Goal: Information Seeking & Learning: Learn about a topic

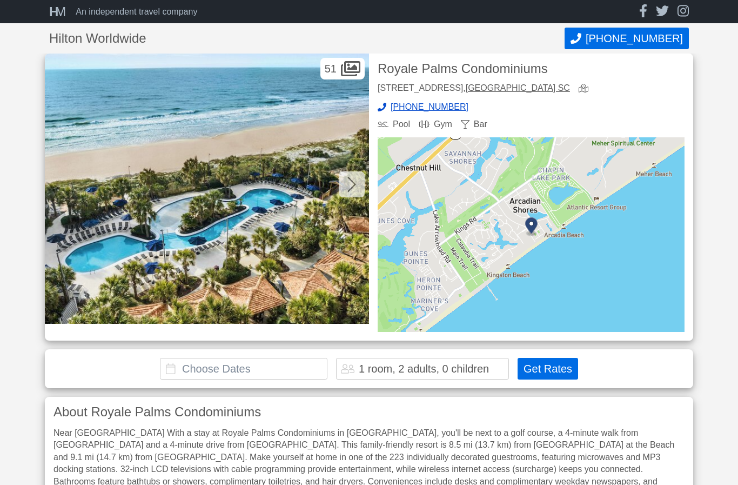
click at [349, 188] on icon at bounding box center [352, 184] width 9 height 17
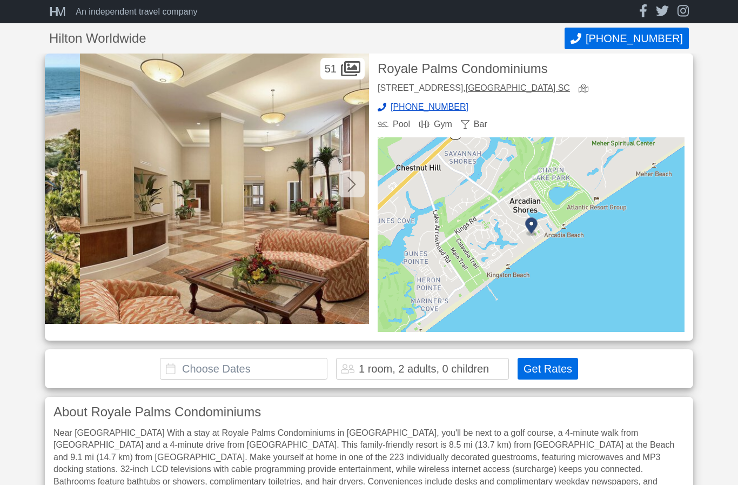
scroll to position [0, 324]
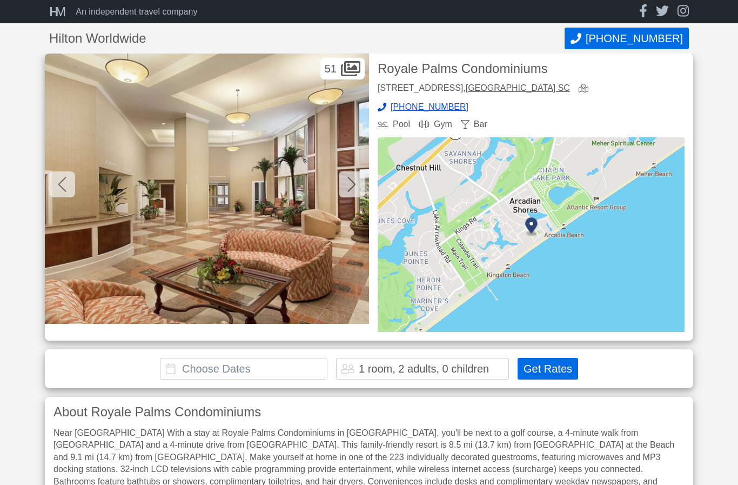
click at [352, 187] on icon at bounding box center [352, 184] width 8 height 15
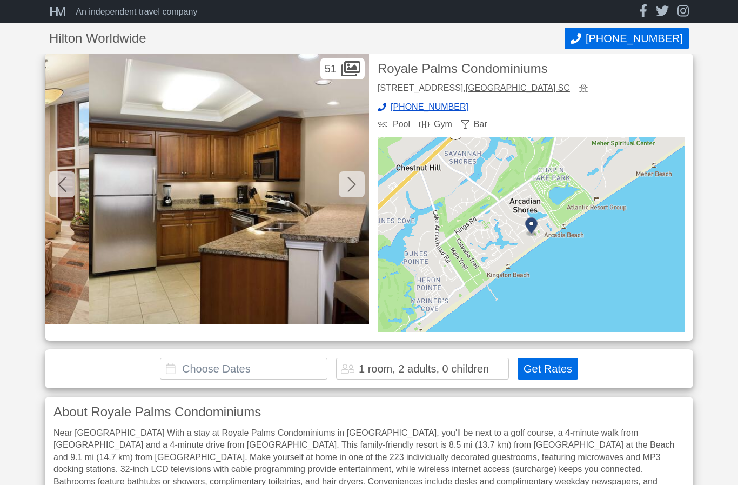
scroll to position [0, 649]
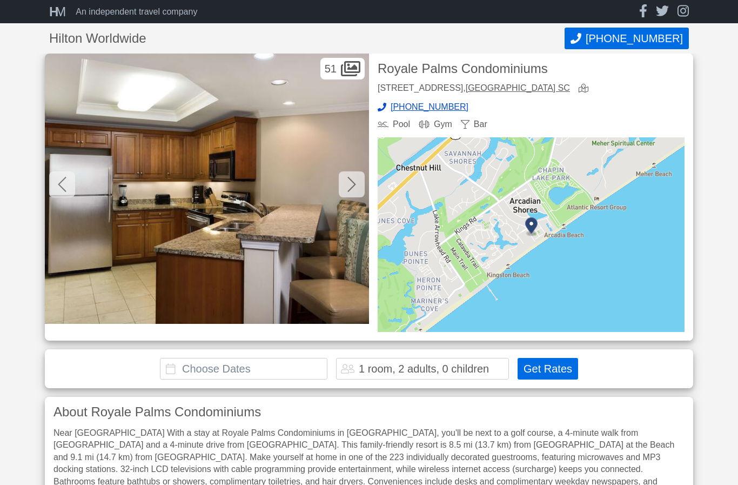
click at [352, 187] on icon at bounding box center [352, 184] width 8 height 15
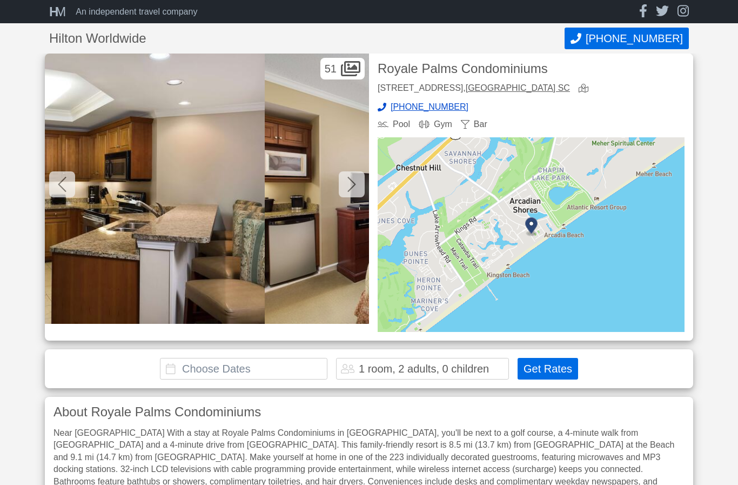
scroll to position [0, 973]
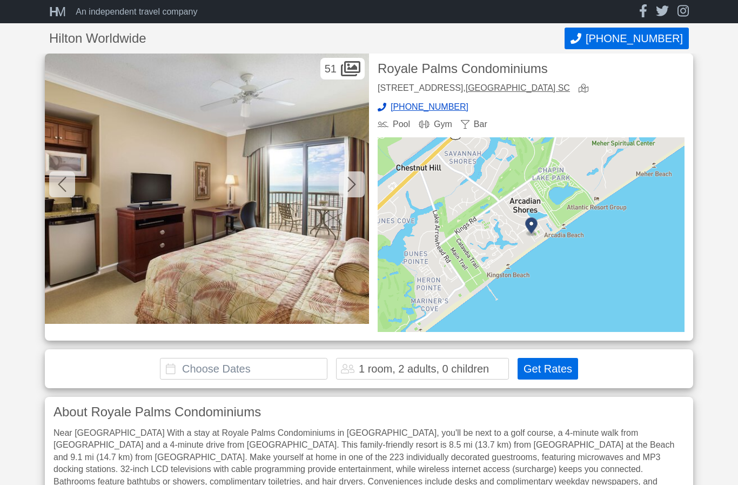
click at [352, 182] on icon at bounding box center [352, 184] width 9 height 17
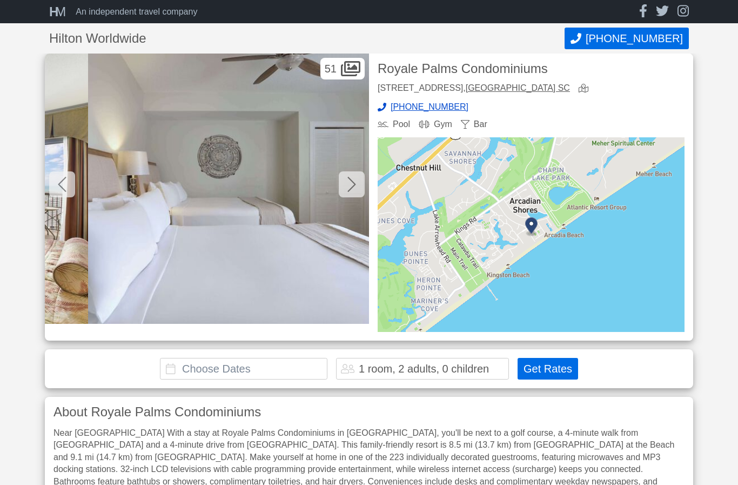
scroll to position [0, 1297]
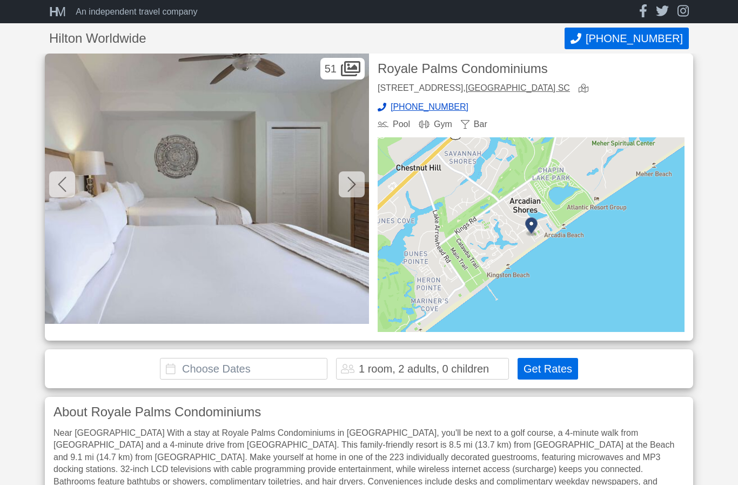
click at [352, 182] on icon at bounding box center [352, 184] width 9 height 17
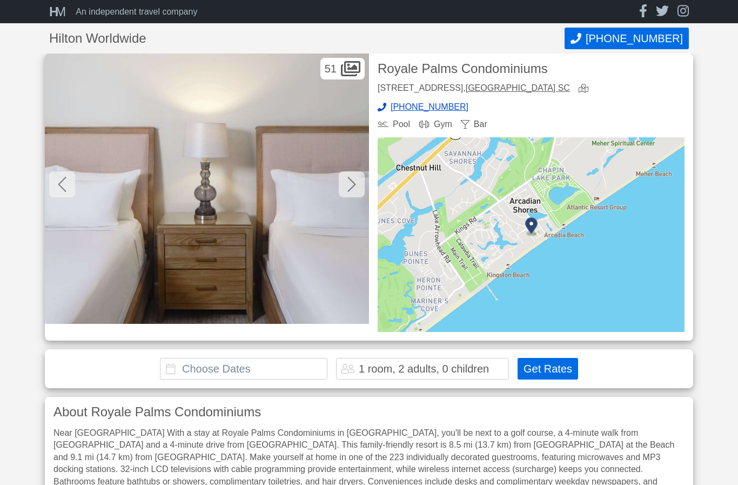
click at [352, 182] on icon at bounding box center [352, 184] width 9 height 17
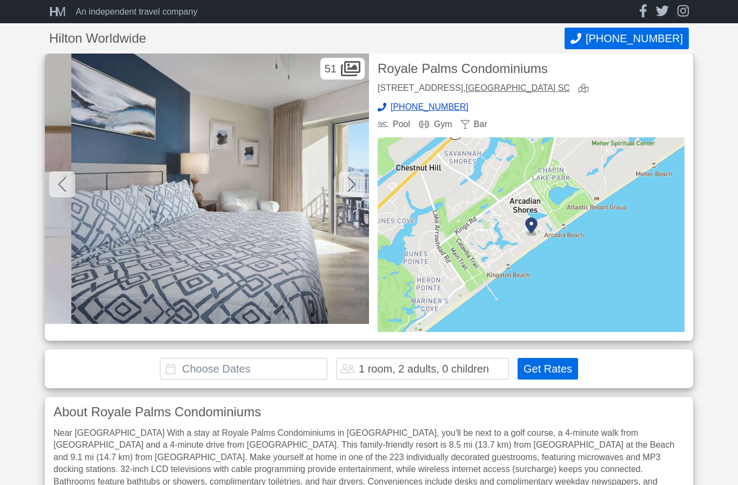
scroll to position [0, 1946]
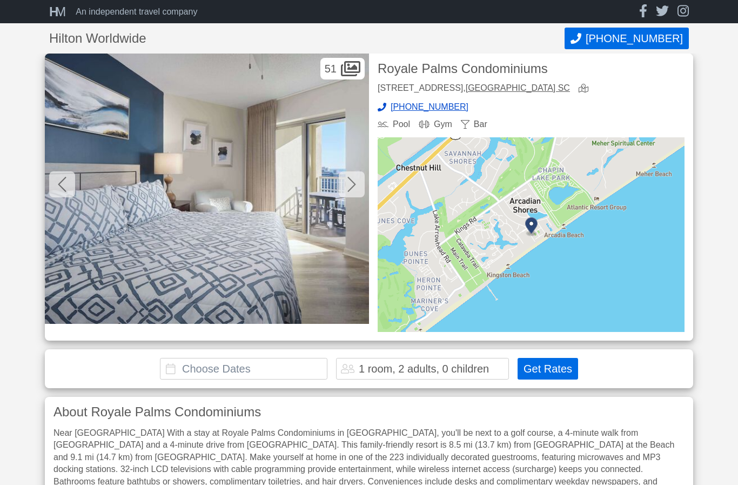
click at [352, 182] on icon at bounding box center [352, 184] width 9 height 17
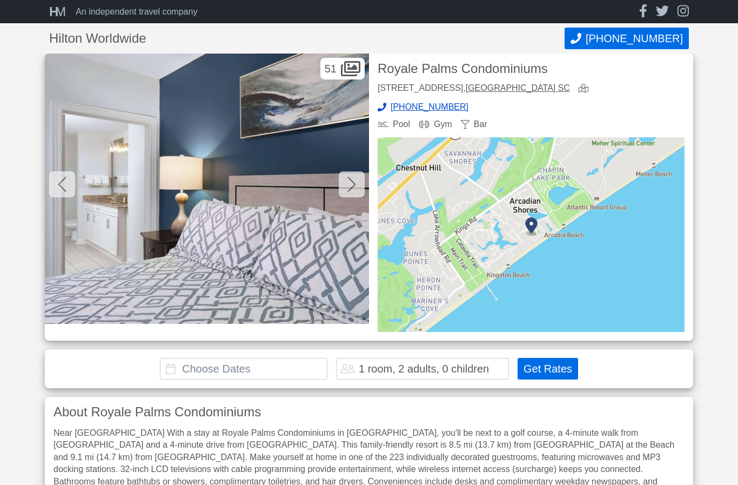
click at [352, 182] on icon at bounding box center [352, 184] width 9 height 17
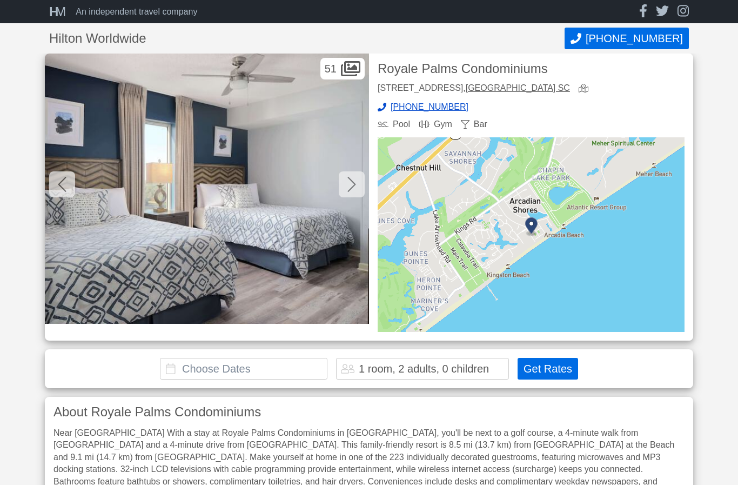
click at [352, 182] on icon at bounding box center [352, 184] width 9 height 17
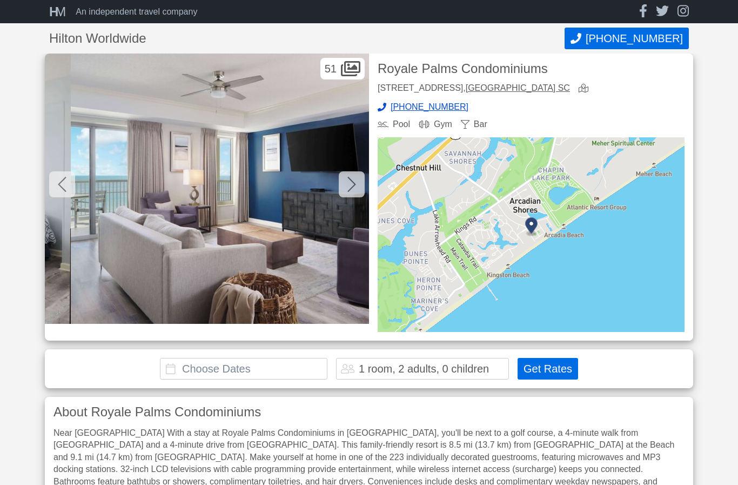
scroll to position [0, 2919]
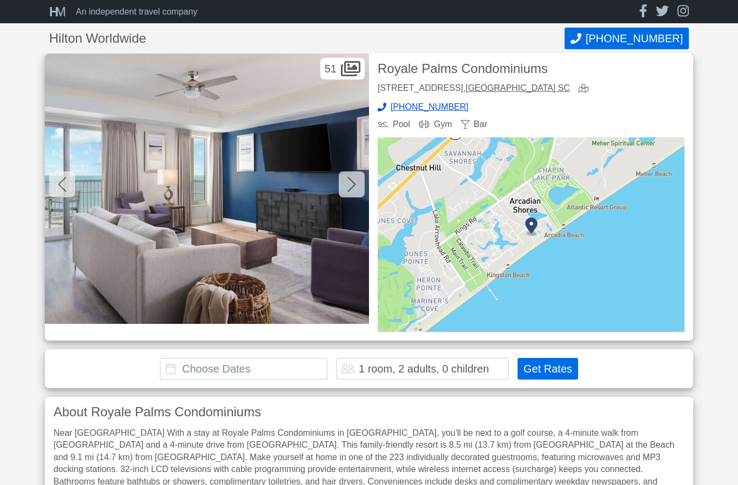
click at [352, 182] on icon at bounding box center [352, 184] width 9 height 17
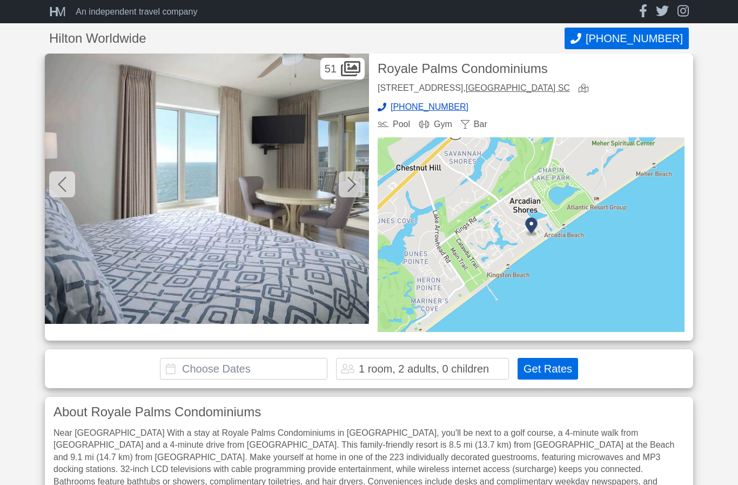
click at [352, 182] on icon at bounding box center [352, 184] width 9 height 17
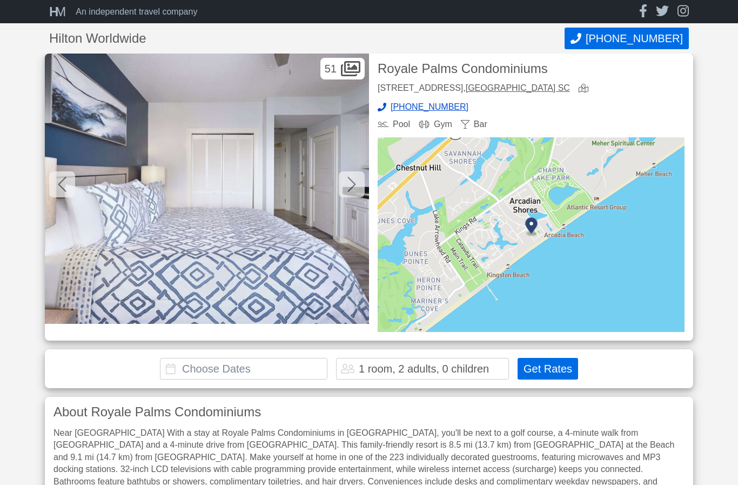
click at [352, 182] on icon at bounding box center [352, 184] width 9 height 17
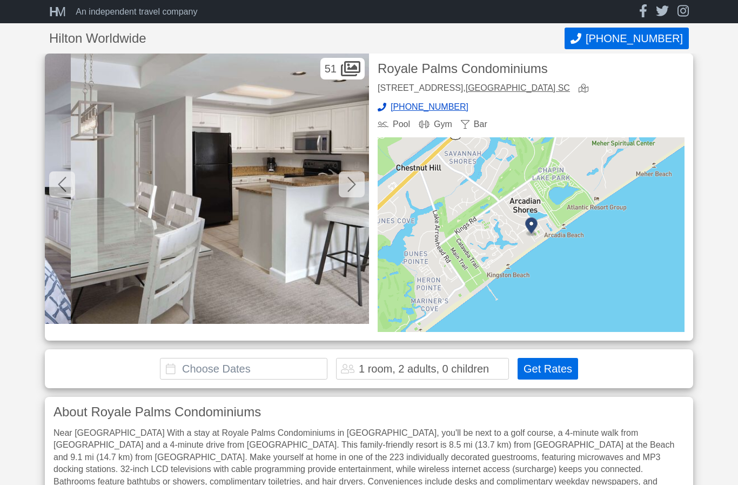
scroll to position [0, 3892]
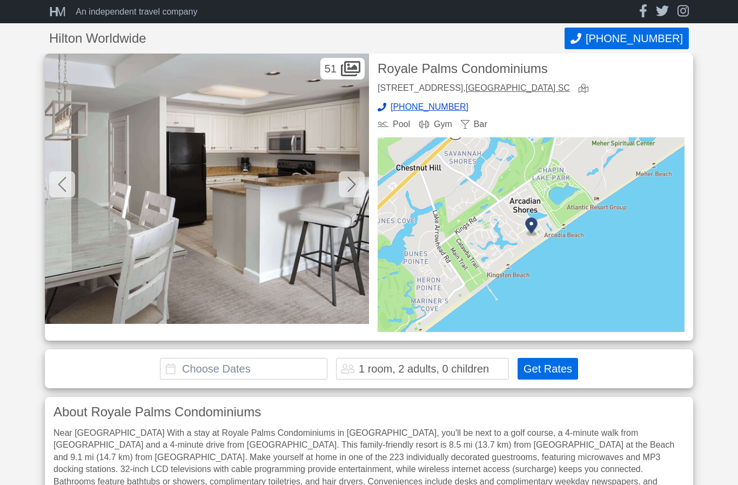
click at [350, 179] on icon at bounding box center [352, 184] width 8 height 15
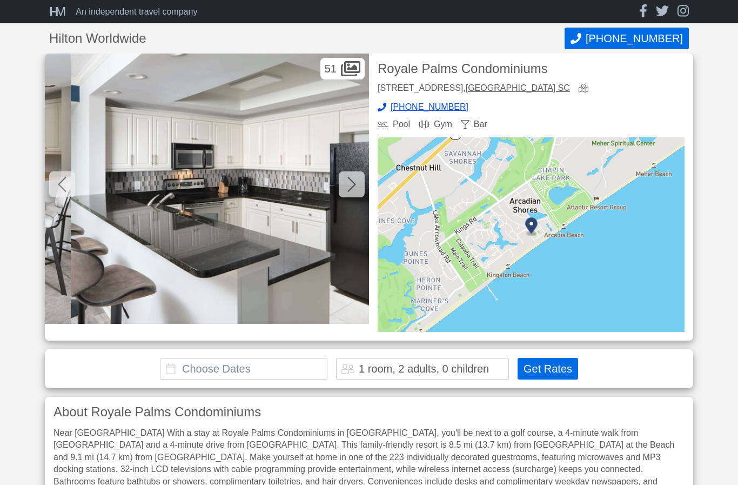
scroll to position [0, 4217]
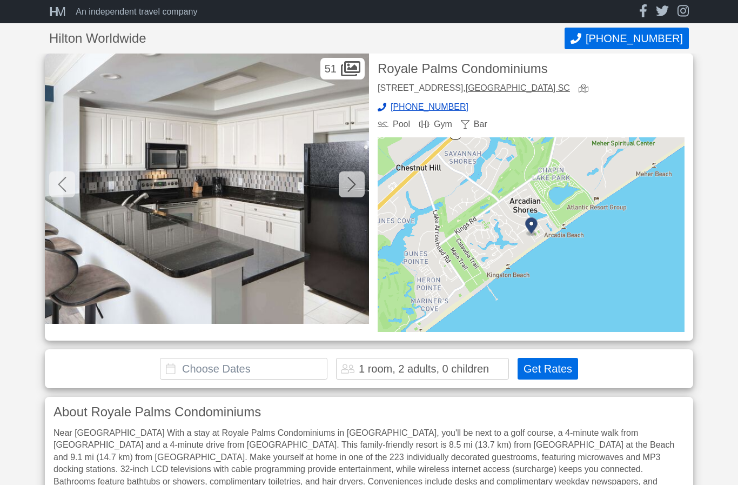
click at [356, 187] on div at bounding box center [352, 184] width 26 height 26
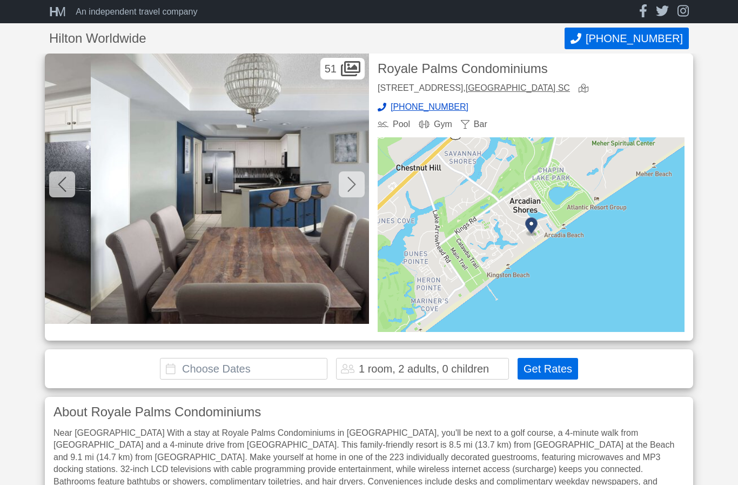
scroll to position [0, 4541]
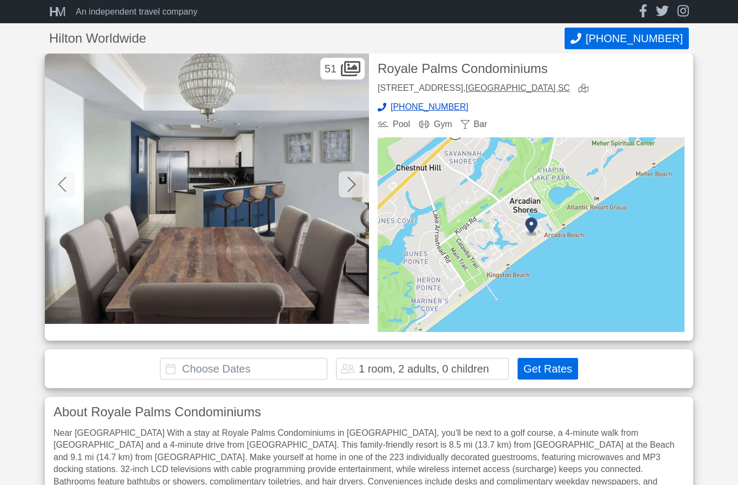
click at [356, 187] on div at bounding box center [352, 184] width 26 height 26
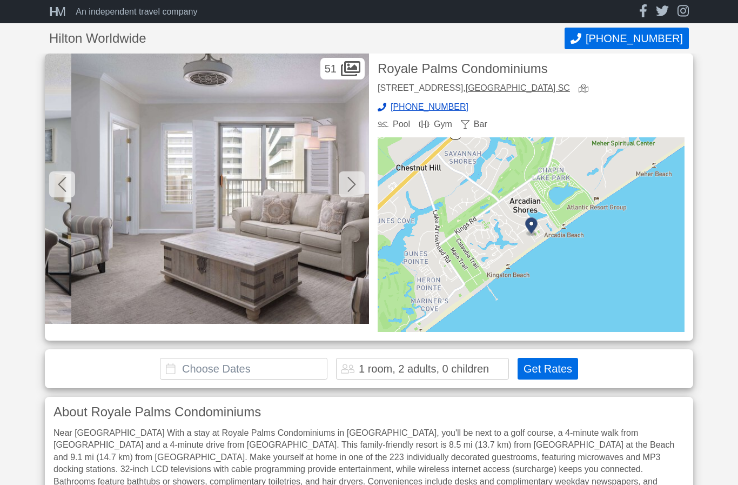
scroll to position [0, 4865]
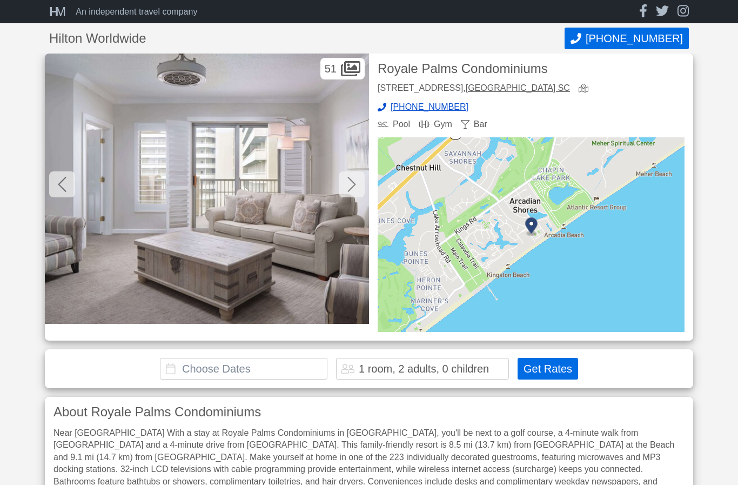
click at [350, 185] on icon at bounding box center [352, 184] width 9 height 17
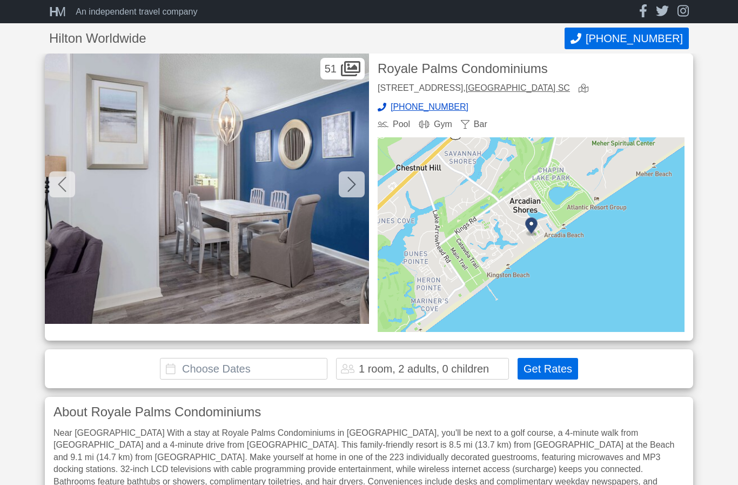
scroll to position [0, 5190]
click at [350, 185] on icon at bounding box center [352, 184] width 9 height 17
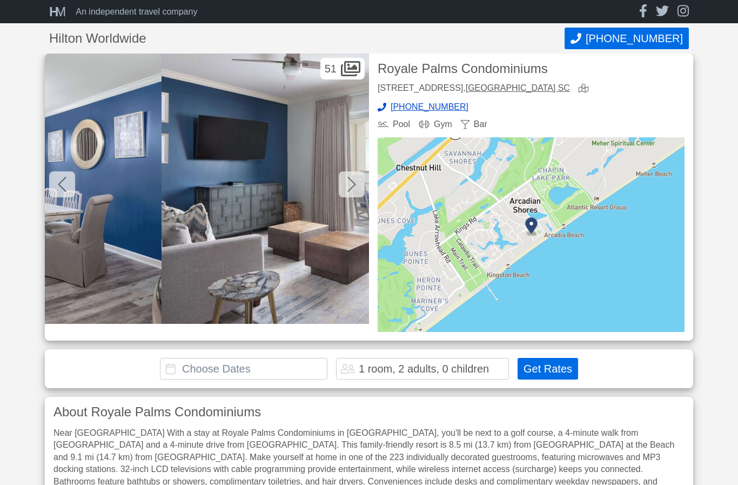
scroll to position [0, 5514]
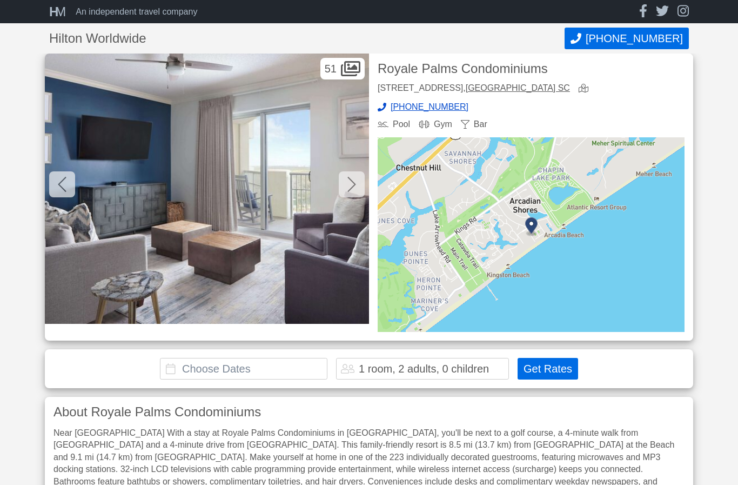
click at [350, 185] on icon at bounding box center [352, 184] width 9 height 17
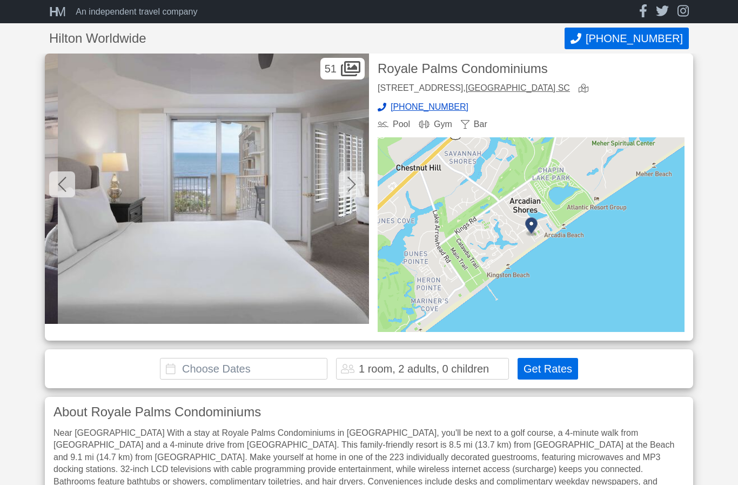
scroll to position [0, 5838]
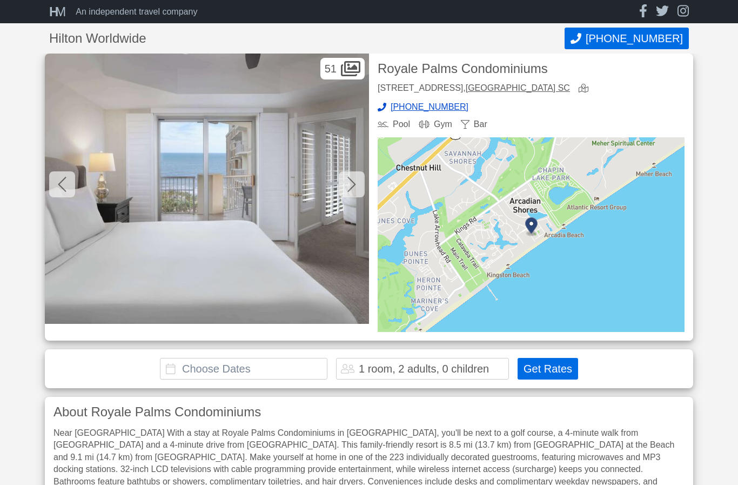
click at [350, 185] on icon at bounding box center [352, 184] width 9 height 17
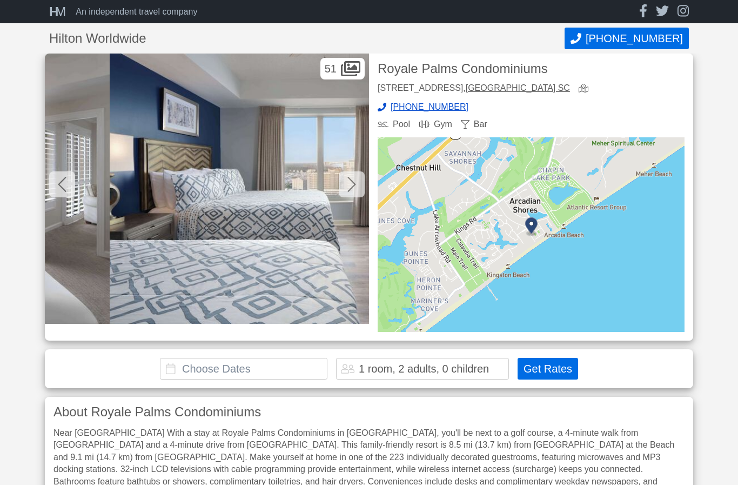
scroll to position [0, 6163]
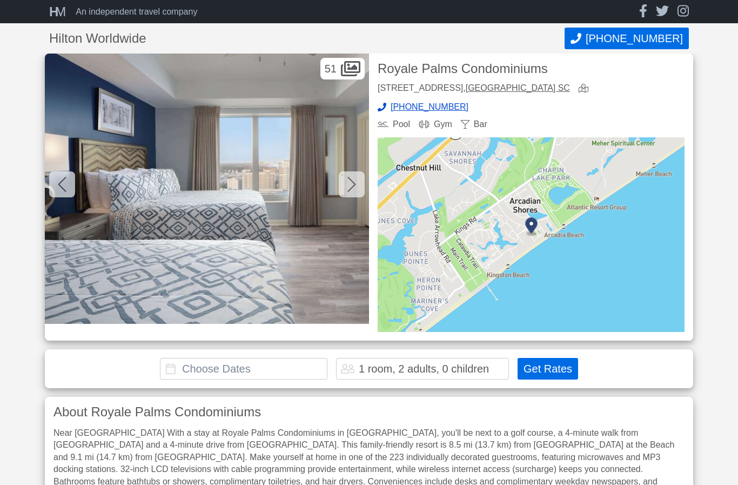
click at [350, 185] on icon at bounding box center [352, 184] width 9 height 17
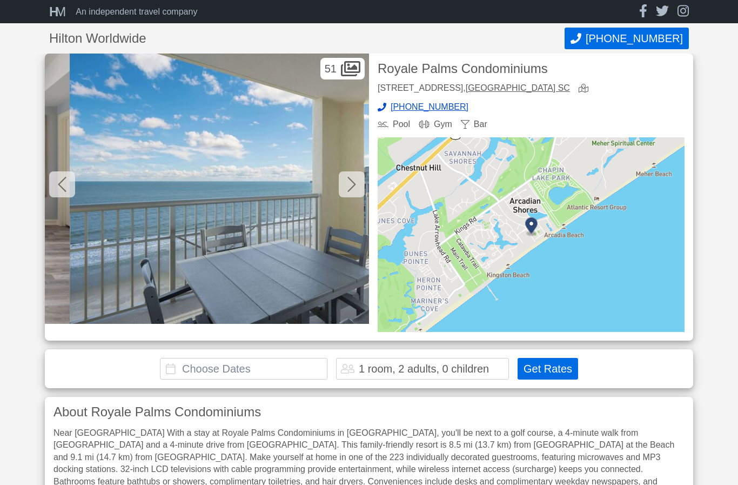
scroll to position [0, 6487]
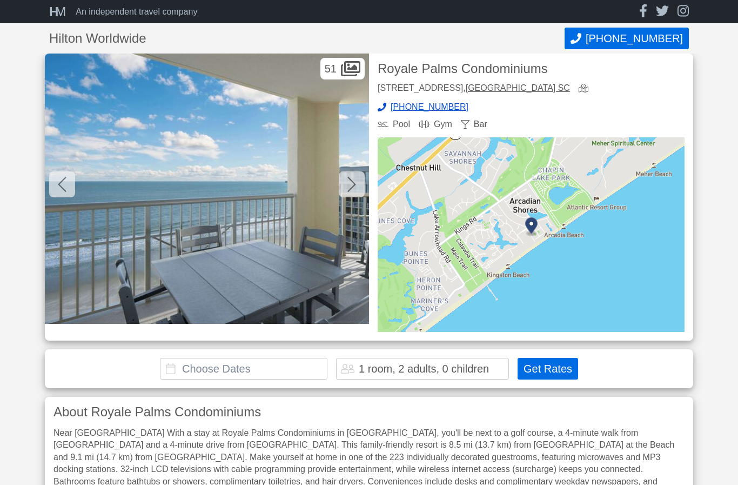
click at [350, 185] on icon at bounding box center [352, 184] width 9 height 17
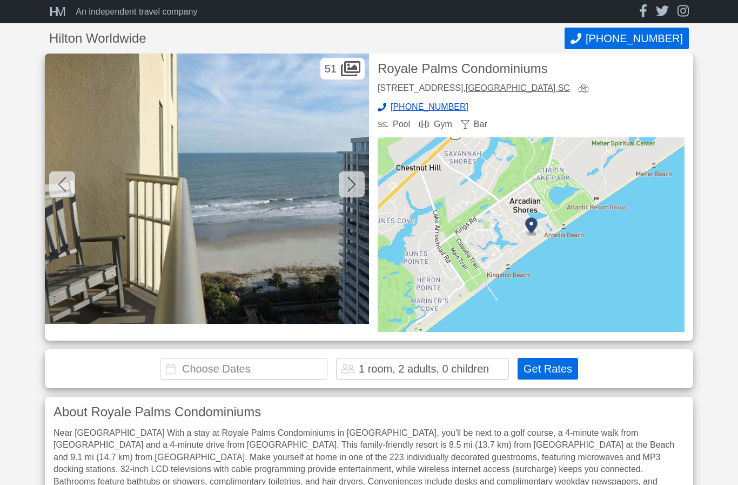
click at [350, 185] on icon at bounding box center [352, 184] width 9 height 17
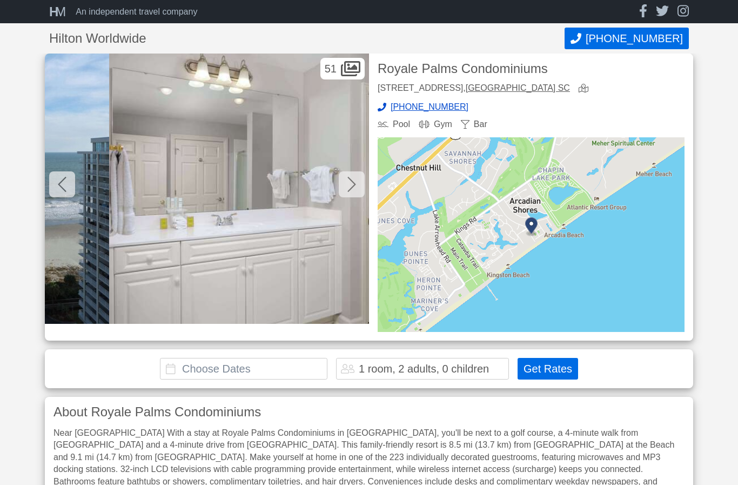
scroll to position [0, 7136]
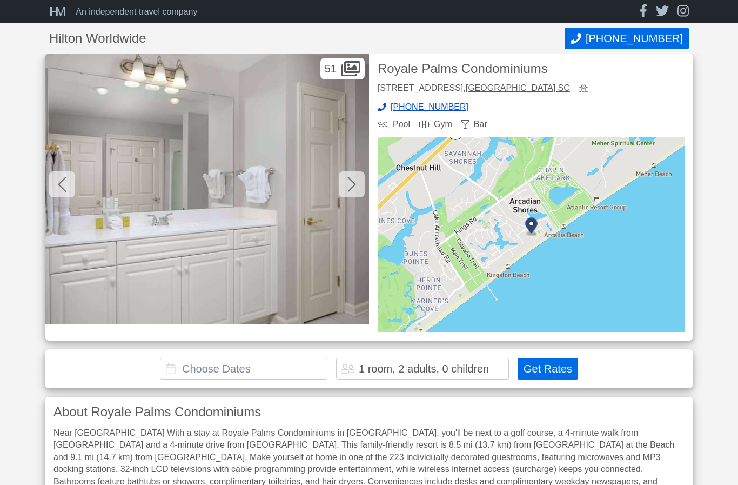
click at [350, 185] on icon at bounding box center [352, 184] width 9 height 17
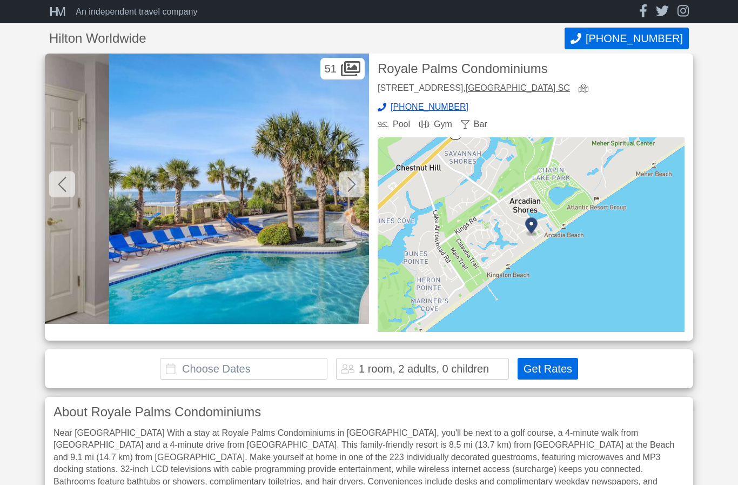
scroll to position [0, 7460]
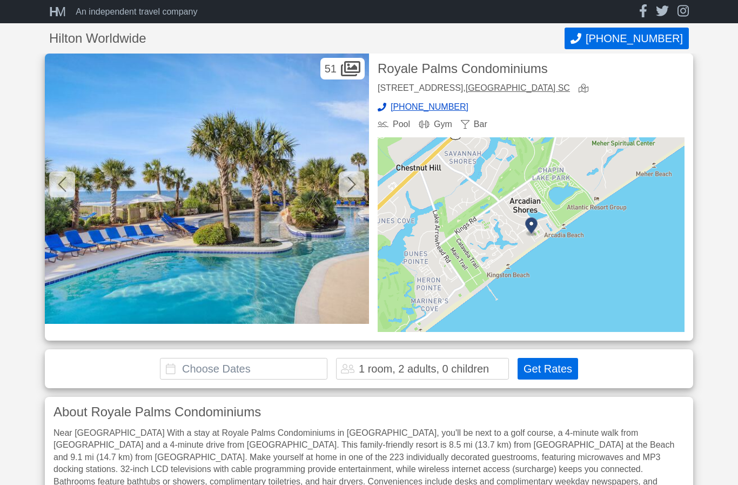
click at [355, 187] on icon at bounding box center [352, 184] width 9 height 17
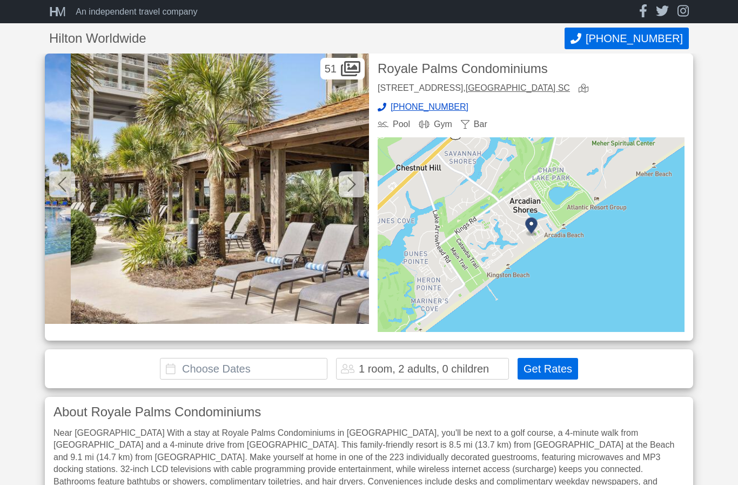
scroll to position [0, 7784]
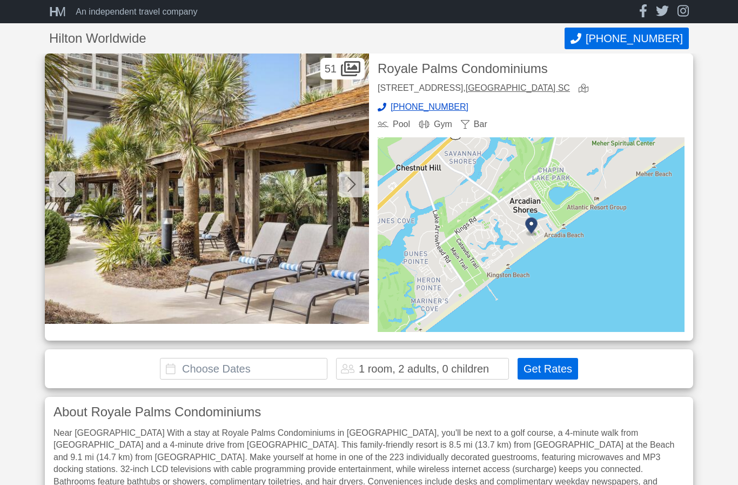
click at [354, 188] on icon at bounding box center [352, 184] width 9 height 17
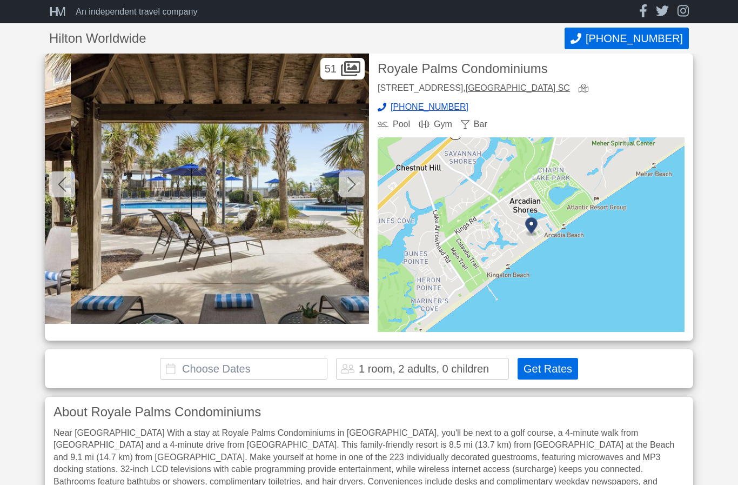
scroll to position [0, 8109]
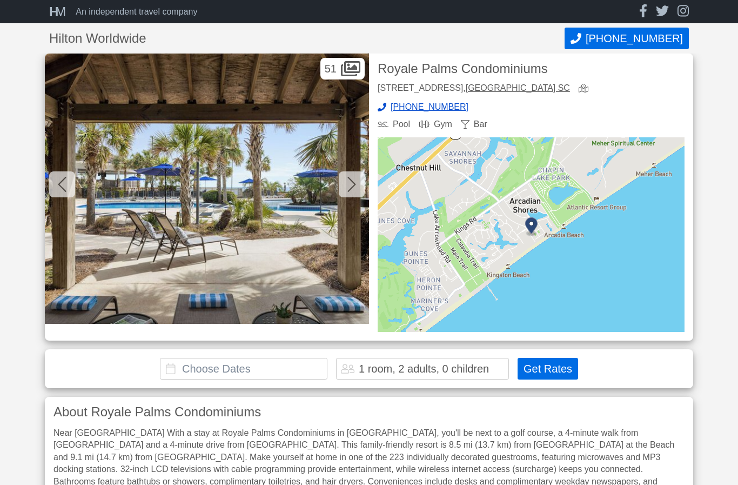
click at [354, 188] on icon at bounding box center [352, 184] width 9 height 17
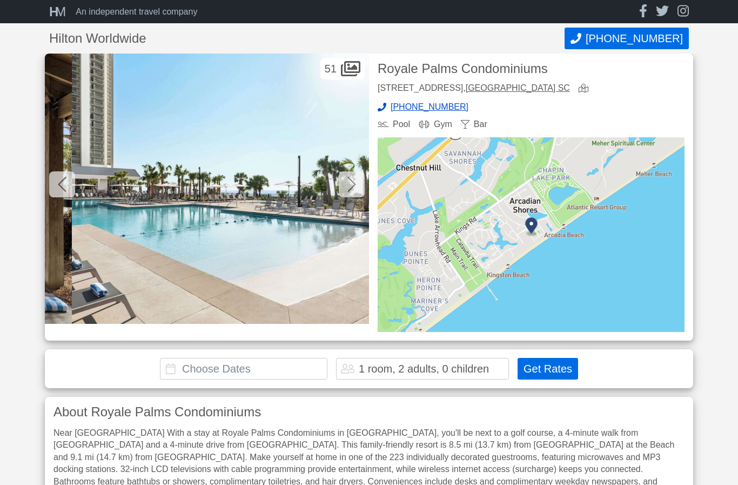
scroll to position [0, 8433]
